Goal: Obtain resource: Download file/media

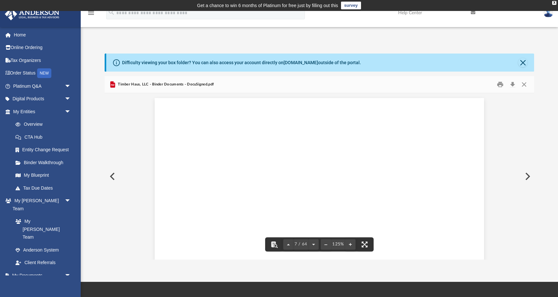
scroll to position [2877, 0]
click at [523, 85] on button "Close" at bounding box center [524, 84] width 12 height 10
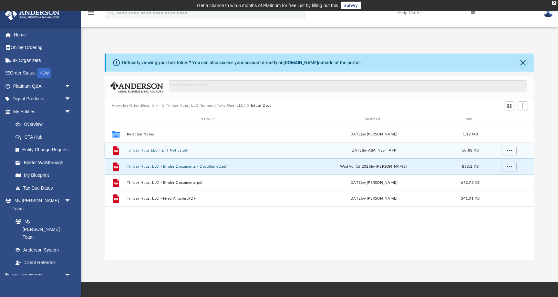
click at [170, 151] on button "Timber Haus LLC - EIN Notice.pdf" at bounding box center [208, 150] width 162 height 4
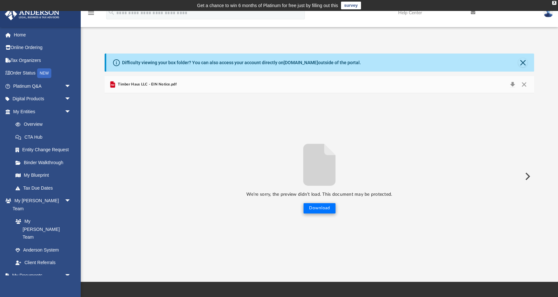
click at [319, 207] on button "Download" at bounding box center [319, 208] width 32 height 10
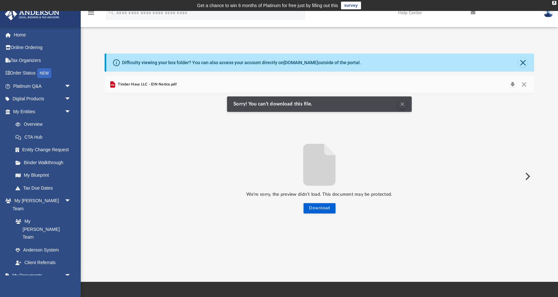
click at [405, 106] on button "Clear Notification" at bounding box center [402, 104] width 8 height 8
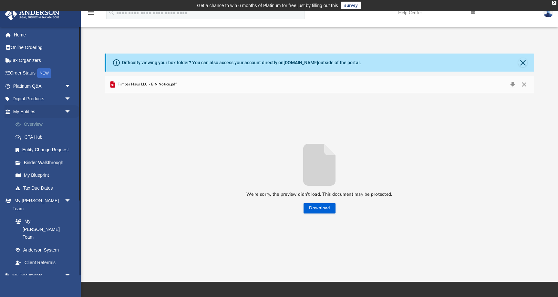
click at [30, 122] on link "Overview" at bounding box center [45, 124] width 72 height 13
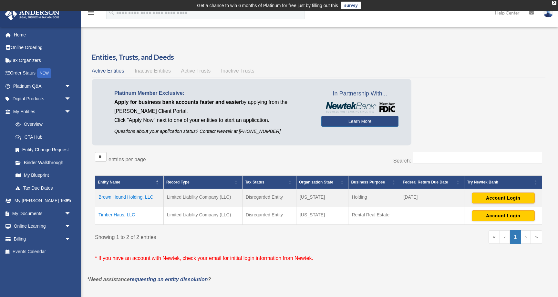
click at [117, 215] on td "Timber Haus, LLC" at bounding box center [129, 216] width 68 height 18
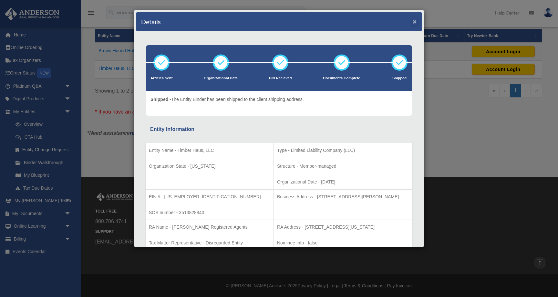
click at [413, 21] on button "×" at bounding box center [415, 21] width 4 height 7
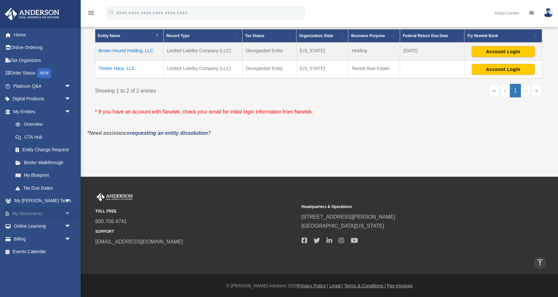
click at [66, 209] on span "arrow_drop_down" at bounding box center [71, 213] width 13 height 13
click at [27, 224] on link "Box" at bounding box center [45, 226] width 72 height 13
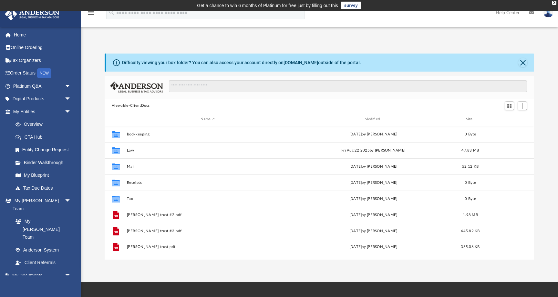
scroll to position [147, 429]
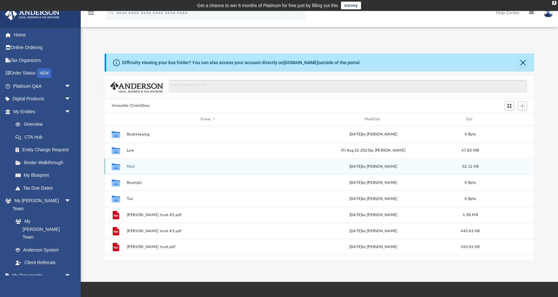
click at [129, 166] on button "Mail" at bounding box center [208, 167] width 162 height 4
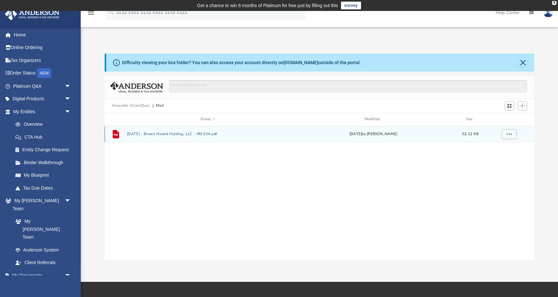
click at [196, 135] on button "2025.03.05 - Brown Hound Holding, LLC - IRS EIN.pdf" at bounding box center [208, 134] width 162 height 4
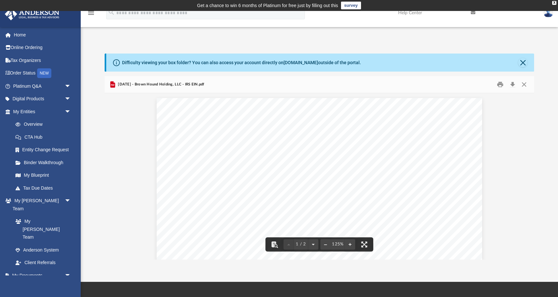
scroll to position [0, 0]
click at [522, 84] on button "Close" at bounding box center [524, 84] width 12 height 10
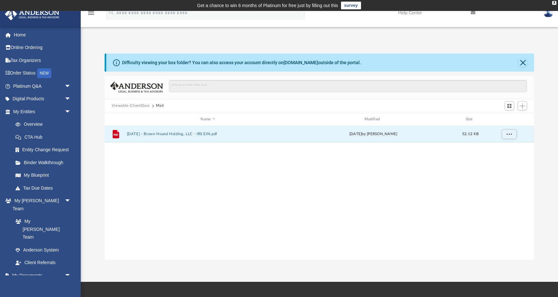
click at [129, 105] on button "Viewable-ClientDocs" at bounding box center [131, 106] width 38 height 6
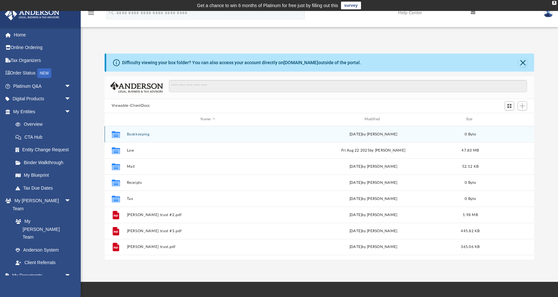
click at [140, 134] on button "Bookkeeping" at bounding box center [208, 134] width 162 height 4
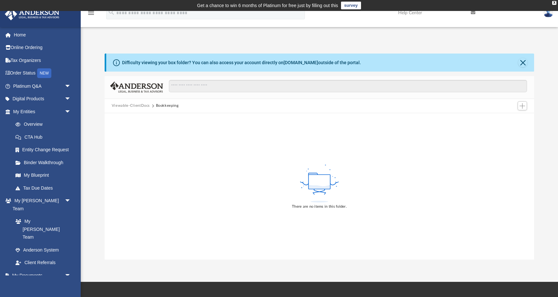
click at [131, 107] on button "Viewable-ClientDocs" at bounding box center [131, 106] width 38 height 6
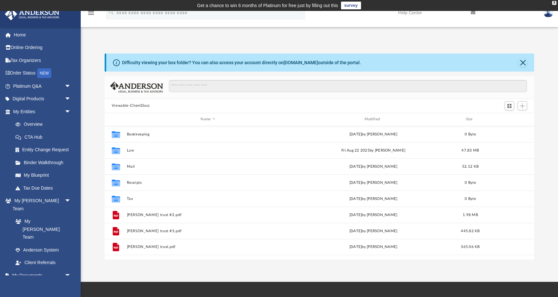
scroll to position [147, 429]
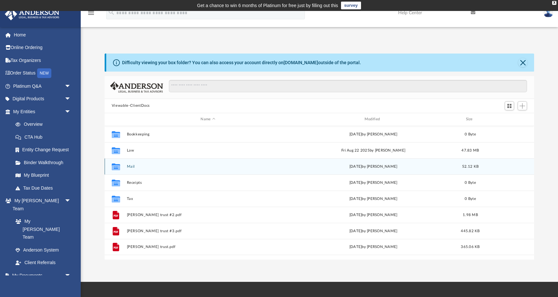
click at [131, 166] on button "Mail" at bounding box center [208, 167] width 162 height 4
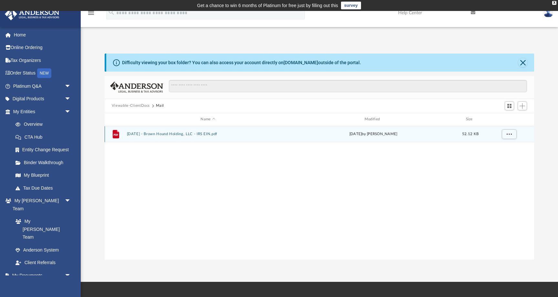
click at [198, 132] on button "2025.03.05 - Brown Hound Holding, LLC - IRS EIN.pdf" at bounding box center [208, 134] width 162 height 4
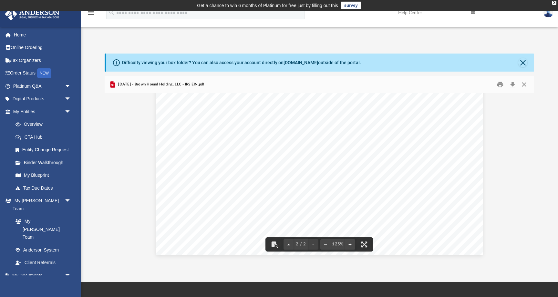
scroll to position [708, 0]
click at [525, 82] on button "Close" at bounding box center [524, 84] width 12 height 10
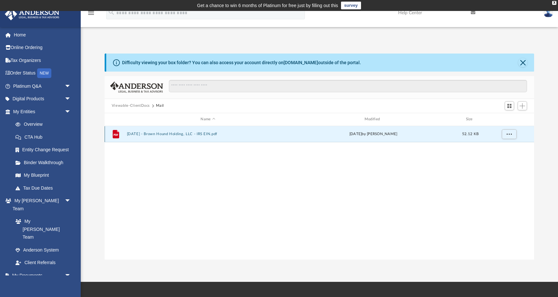
scroll to position [0, 0]
click at [46, 160] on link "Binder Walkthrough" at bounding box center [45, 162] width 72 height 13
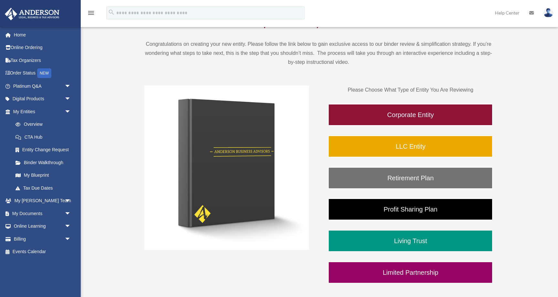
scroll to position [65, 0]
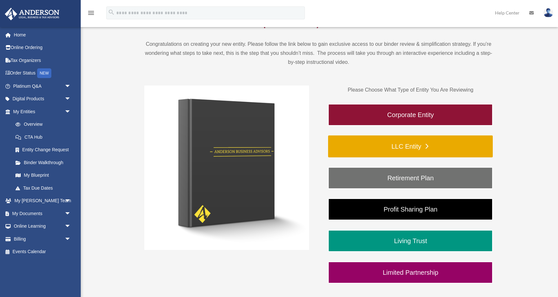
click at [415, 149] on link "LLC Entity" at bounding box center [410, 147] width 165 height 22
click at [424, 146] on link "LLC Entity" at bounding box center [410, 147] width 165 height 22
click at [429, 145] on link "LLC Entity" at bounding box center [410, 147] width 165 height 22
click at [426, 146] on link "LLC Entity" at bounding box center [410, 147] width 165 height 22
click at [409, 147] on link "LLC Entity" at bounding box center [410, 147] width 165 height 22
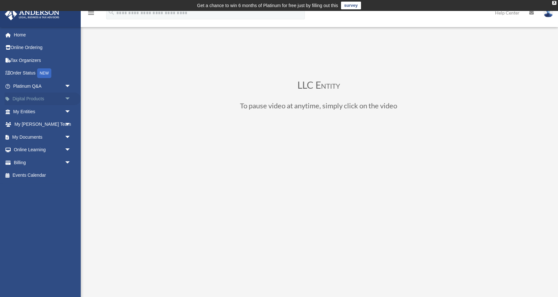
click at [67, 96] on span "arrow_drop_down" at bounding box center [71, 99] width 13 height 13
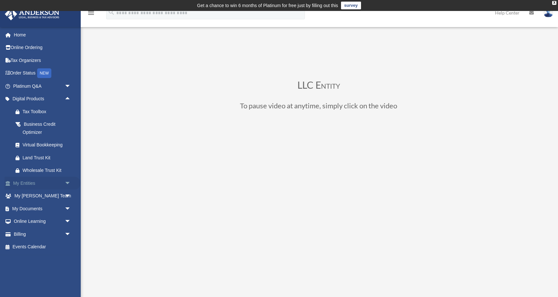
click at [69, 181] on span "arrow_drop_down" at bounding box center [71, 183] width 13 height 13
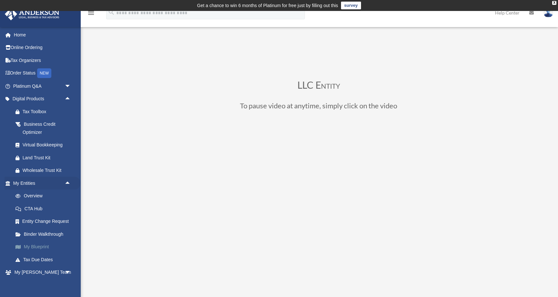
click at [34, 244] on link "My Blueprint" at bounding box center [45, 247] width 72 height 13
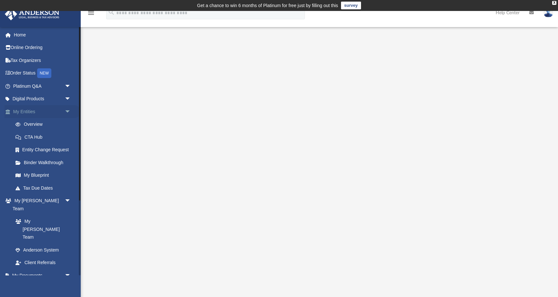
click at [70, 112] on span "arrow_drop_down" at bounding box center [71, 111] width 13 height 13
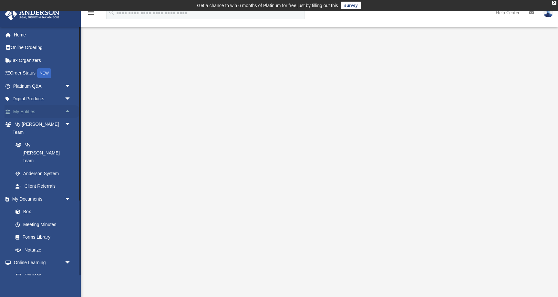
click at [66, 111] on span "arrow_drop_up" at bounding box center [71, 111] width 13 height 13
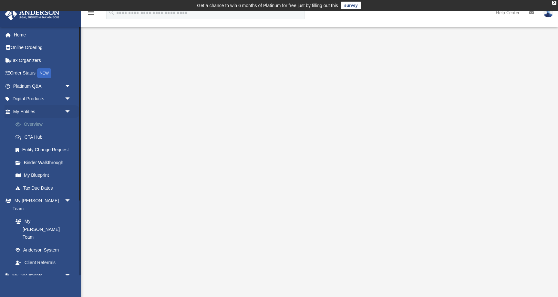
click at [25, 127] on link "Overview" at bounding box center [45, 124] width 72 height 13
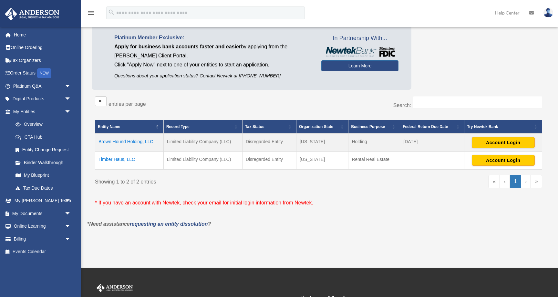
scroll to position [63, 0]
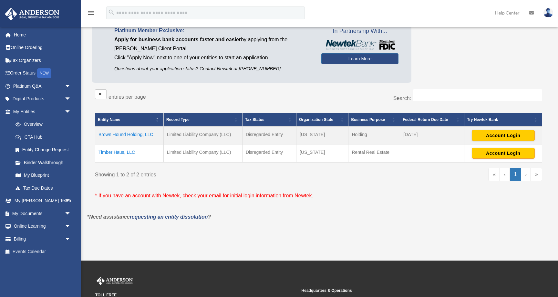
click at [113, 152] on td "Timber Haus, LLC" at bounding box center [129, 154] width 68 height 18
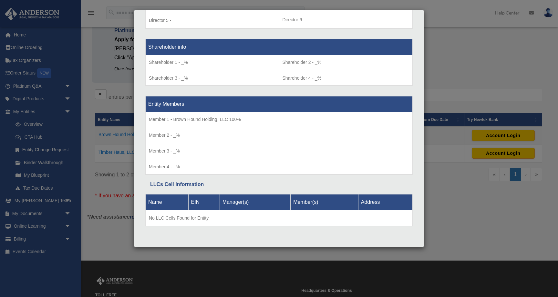
scroll to position [528, 0]
click at [34, 138] on div "Details × Articles Sent Organizational Date" at bounding box center [279, 148] width 558 height 297
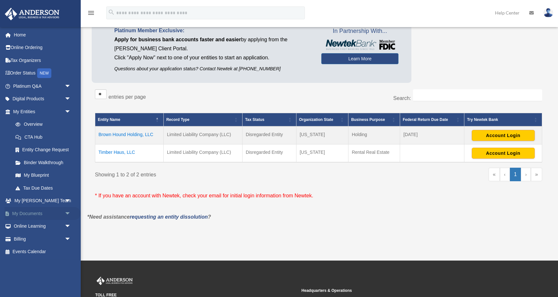
click at [69, 210] on span "arrow_drop_down" at bounding box center [71, 213] width 13 height 13
click at [27, 222] on link "Box" at bounding box center [45, 226] width 72 height 13
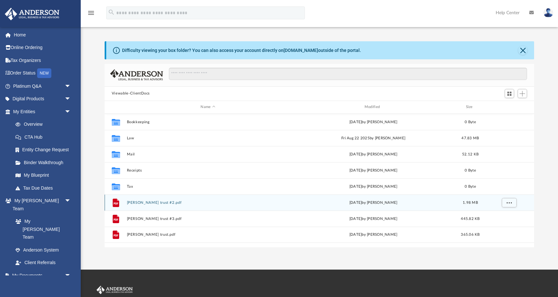
scroll to position [13, 0]
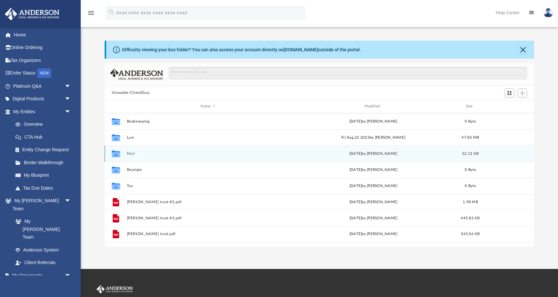
click at [132, 154] on button "Mail" at bounding box center [208, 154] width 162 height 4
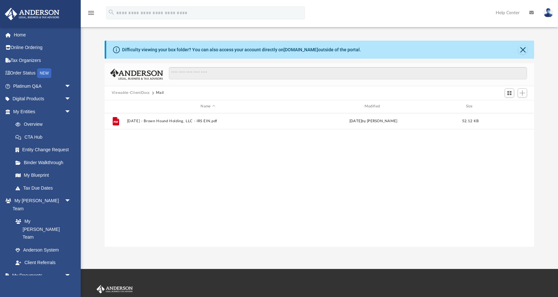
click at [127, 93] on button "Viewable-ClientDocs" at bounding box center [131, 93] width 38 height 6
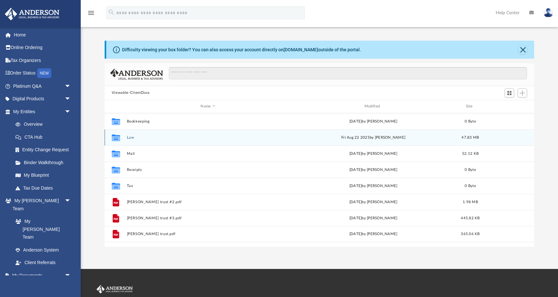
click at [129, 138] on button "Law" at bounding box center [208, 138] width 162 height 4
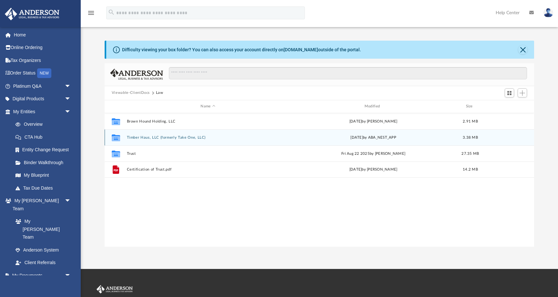
click at [181, 137] on button "Timber Haus, LLC (formerly Take One, LLC)" at bounding box center [208, 138] width 162 height 4
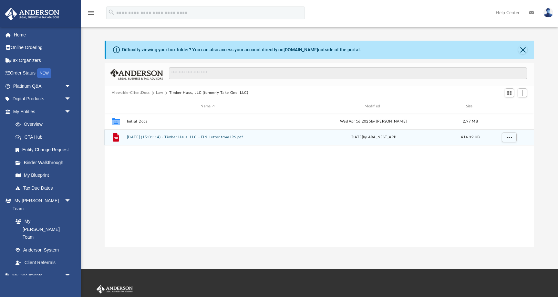
click at [181, 136] on button "2025.04.25 (15:01:14) - Timber Haus, LLC - EIN Letter from IRS.pdf" at bounding box center [208, 137] width 162 height 4
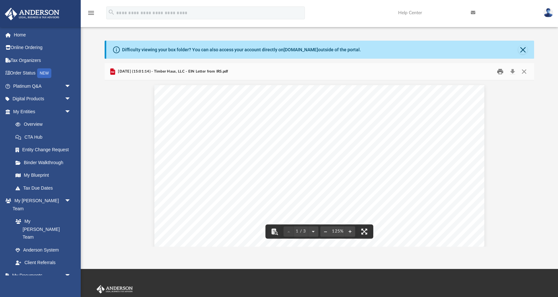
click at [501, 72] on button "Print" at bounding box center [500, 71] width 13 height 10
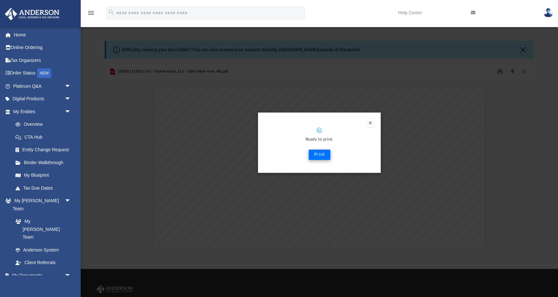
click at [321, 152] on button "Print" at bounding box center [320, 155] width 22 height 10
